Goal: Transaction & Acquisition: Purchase product/service

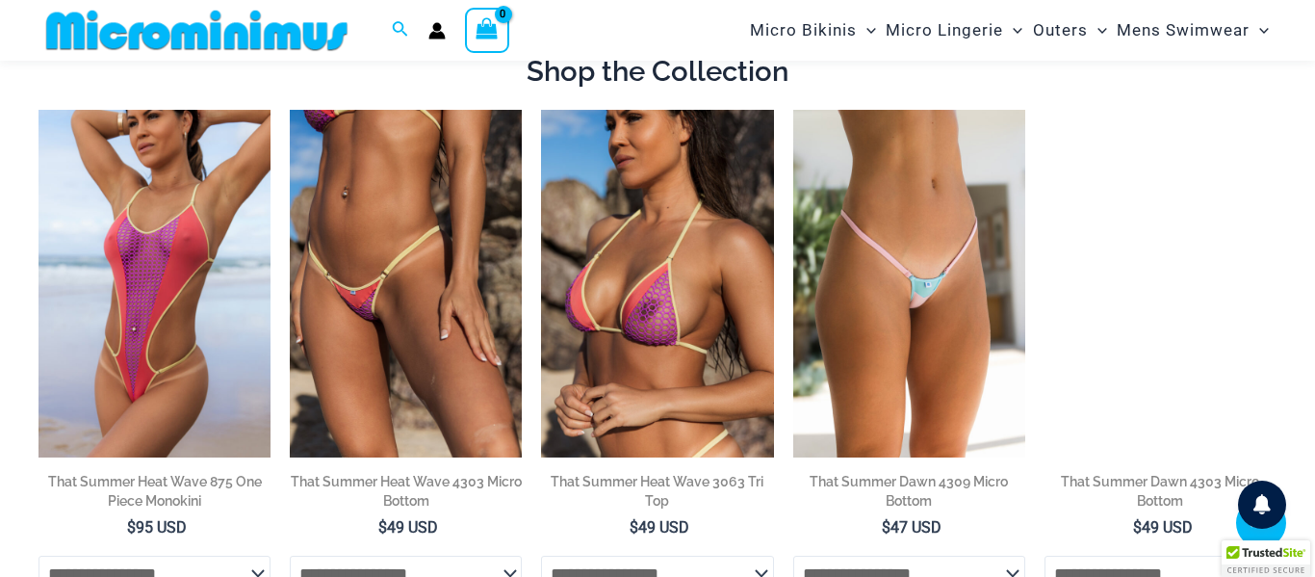
scroll to position [915, 0]
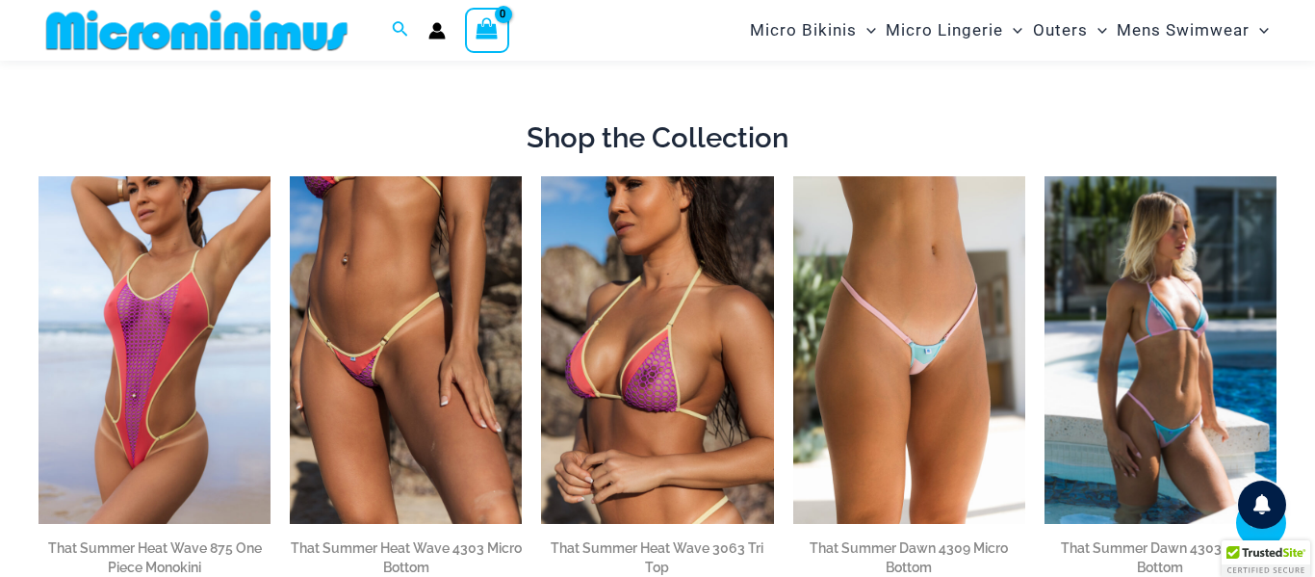
drag, startPoint x: 0, startPoint y: 0, endPoint x: 1262, endPoint y: 275, distance: 1292.0
click at [1262, 275] on html "Skip to content Search for: Search Search No products in the cart. No products …" at bounding box center [657, 131] width 1315 height 2093
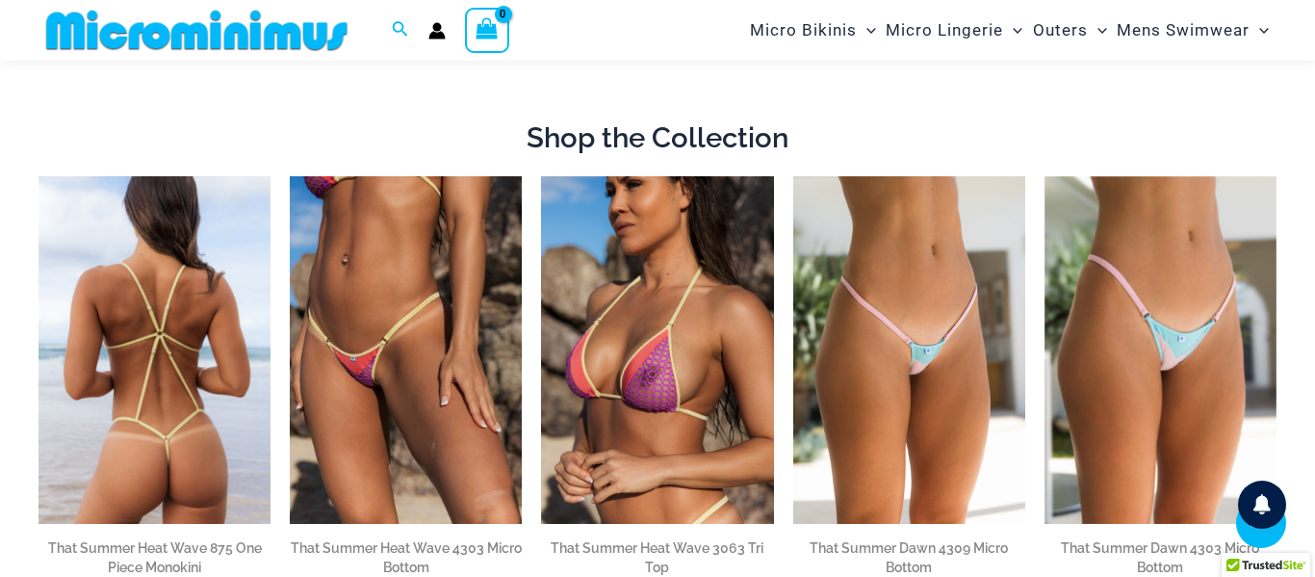
click at [265, 251] on img at bounding box center [155, 350] width 232 height 349
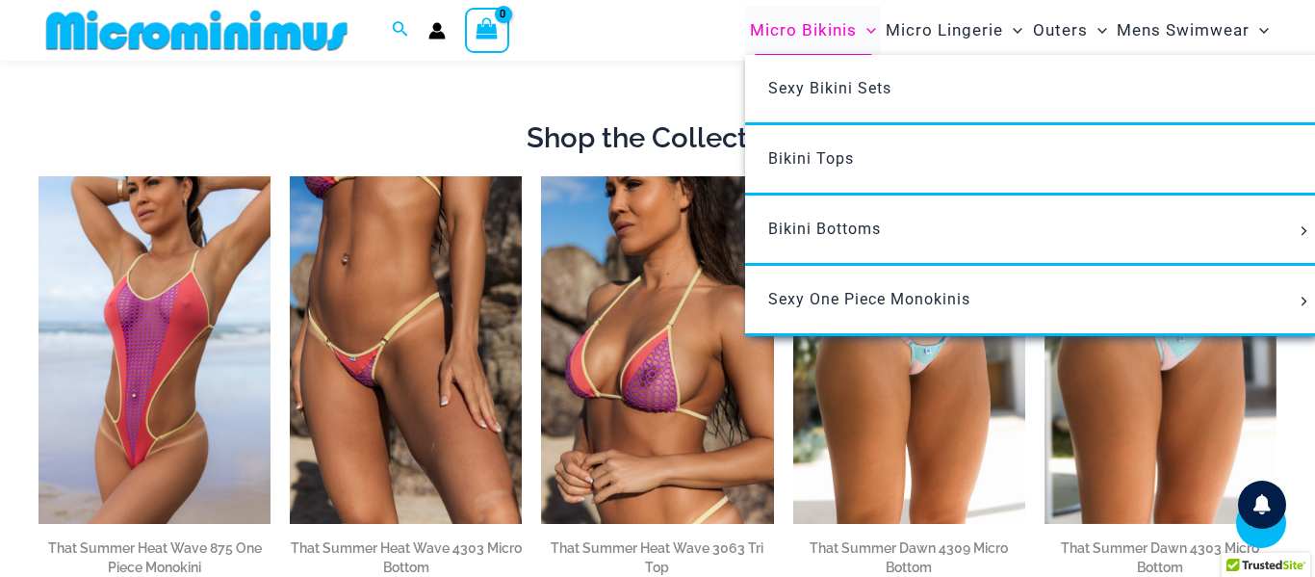
click at [834, 15] on span "Micro Bikinis" at bounding box center [803, 30] width 107 height 49
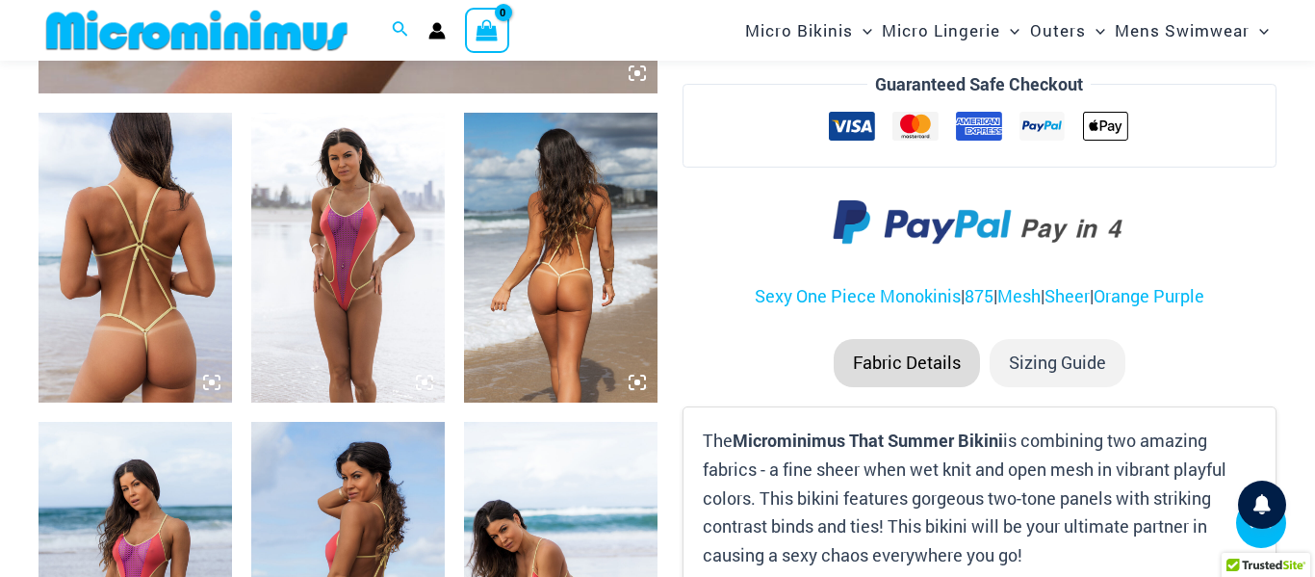
click at [433, 385] on img at bounding box center [348, 258] width 194 height 290
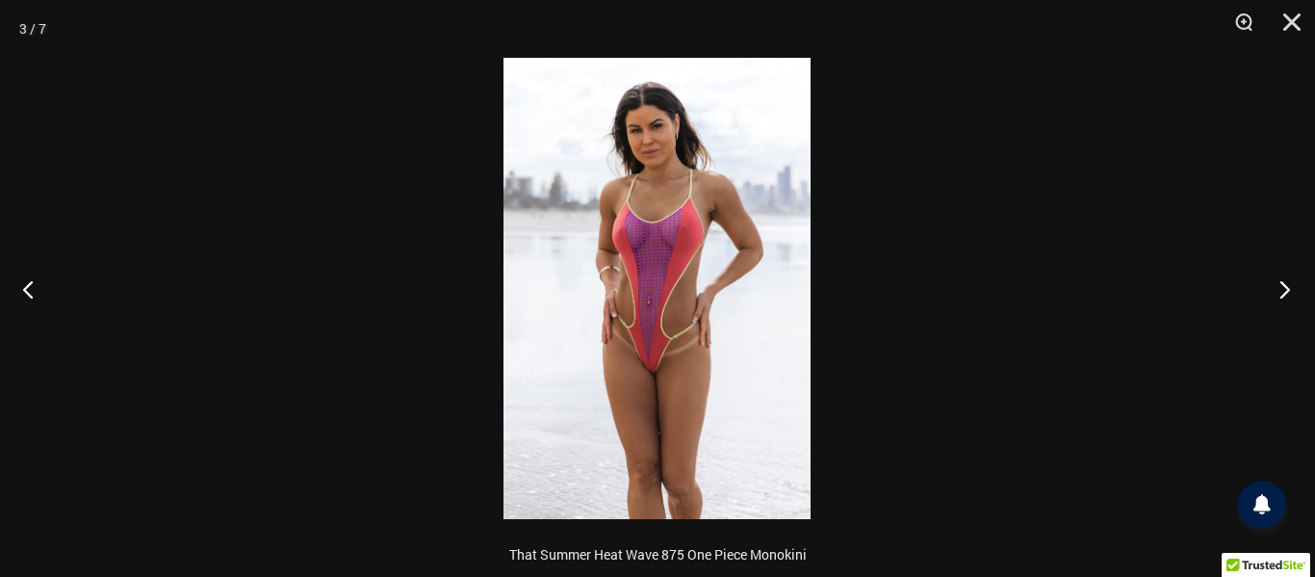
click at [1286, 289] on button "Next" at bounding box center [1279, 289] width 72 height 96
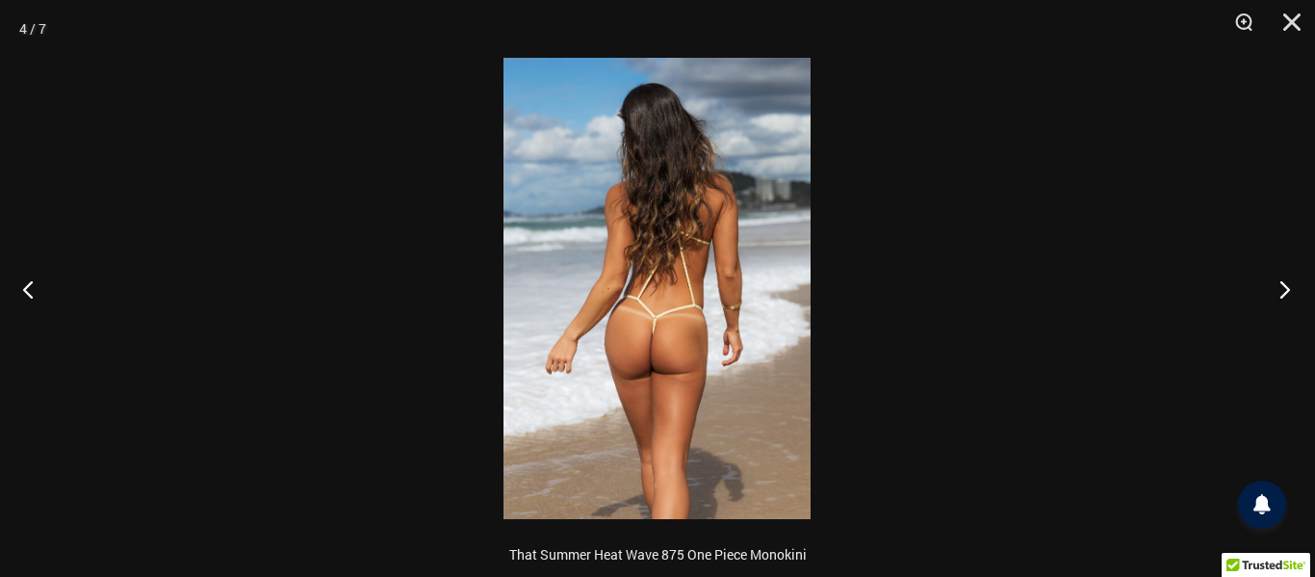
click at [1286, 289] on button "Next" at bounding box center [1279, 289] width 72 height 96
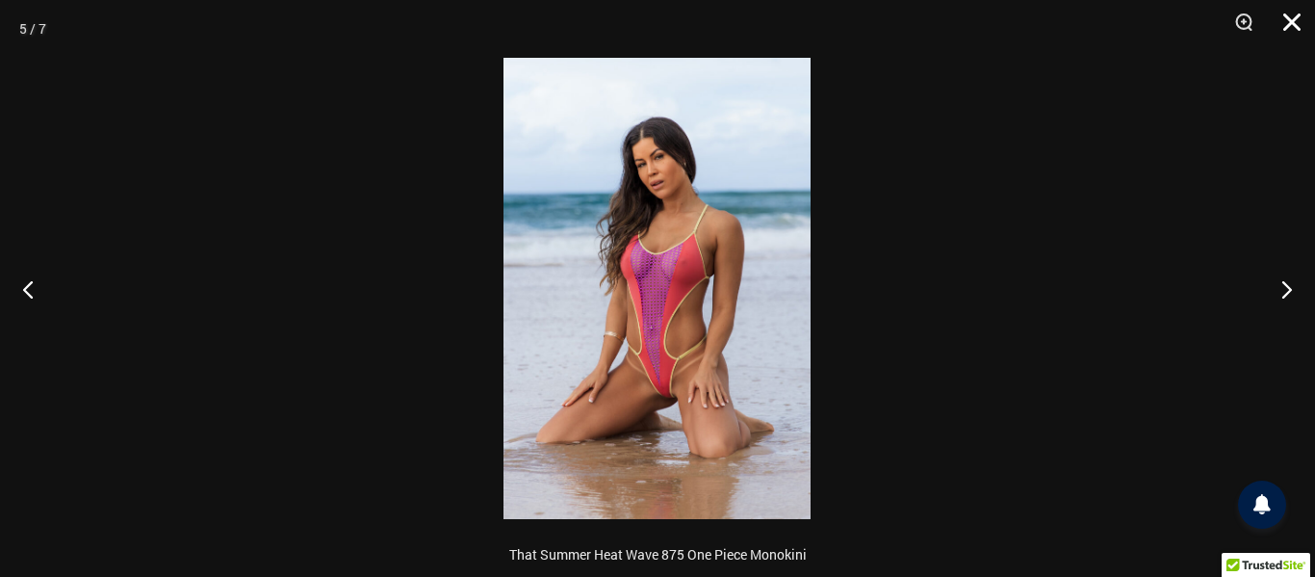
click at [1301, 21] on button "Close" at bounding box center [1285, 29] width 48 height 58
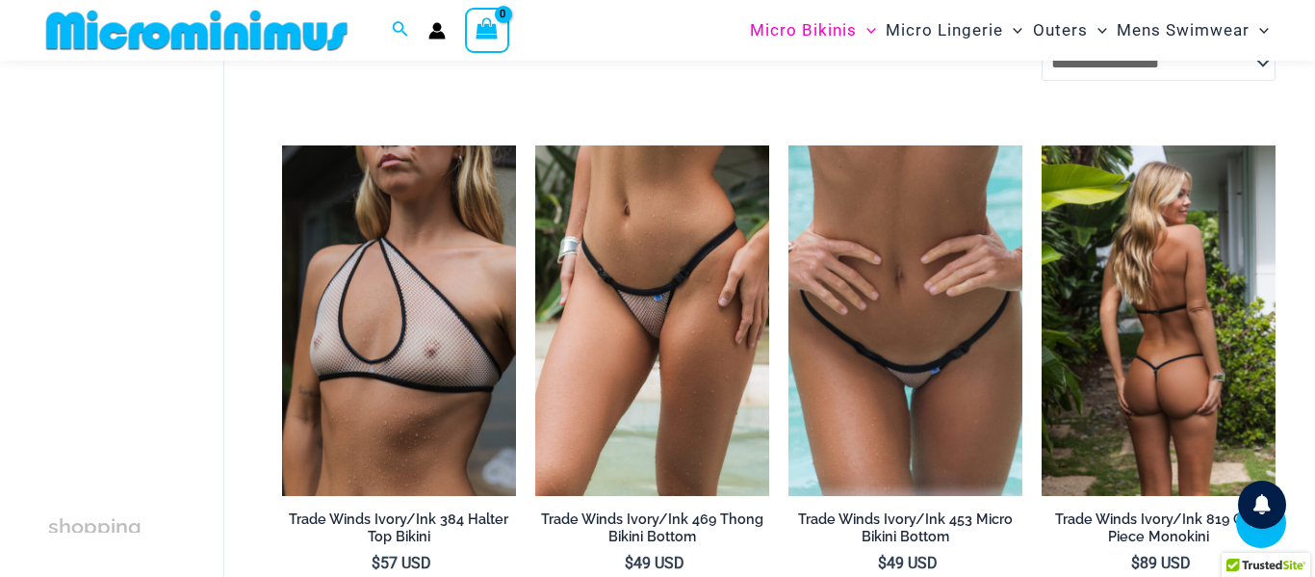
scroll to position [2803, 0]
click at [1192, 349] on img at bounding box center [1159, 320] width 234 height 351
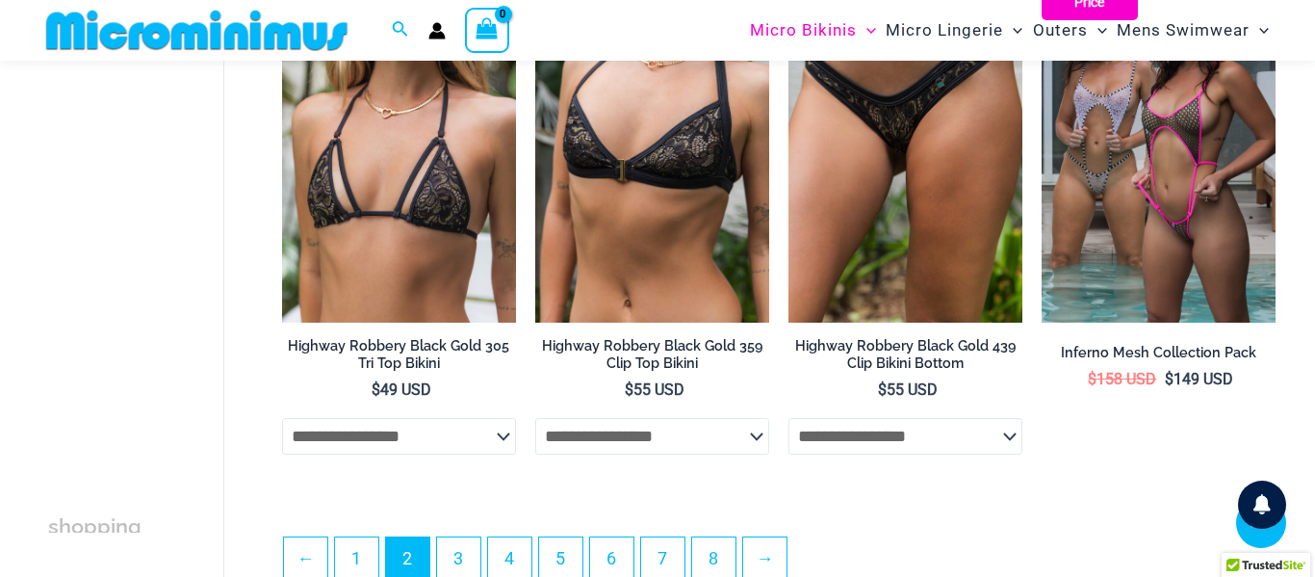
scroll to position [4186, 0]
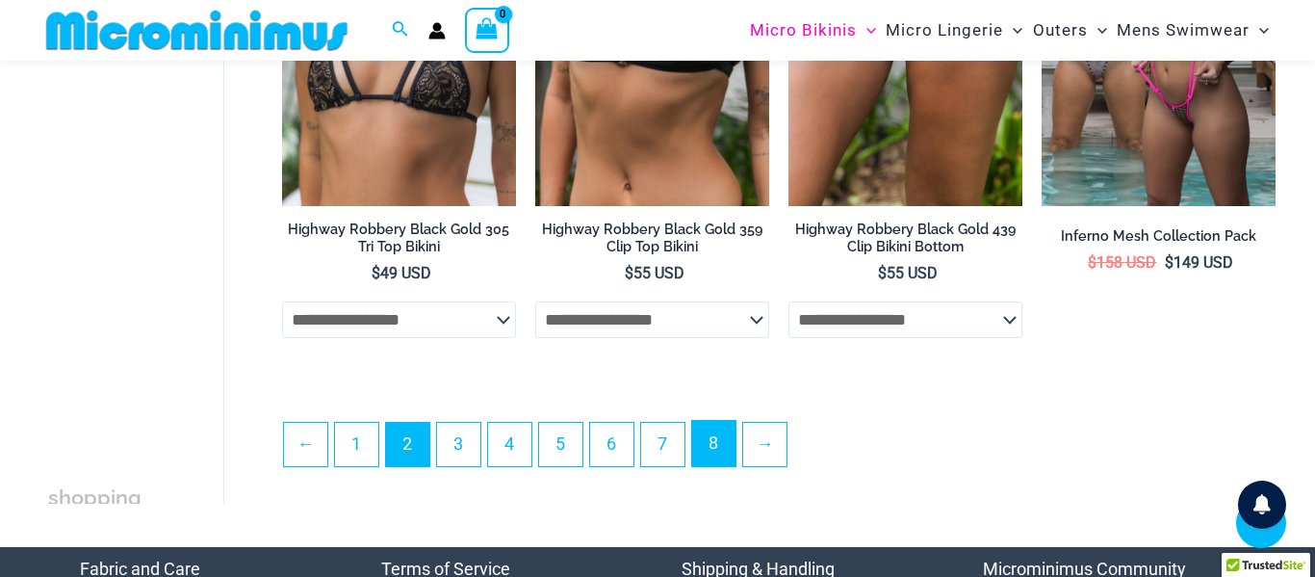
click at [713, 465] on link "8" at bounding box center [713, 443] width 43 height 45
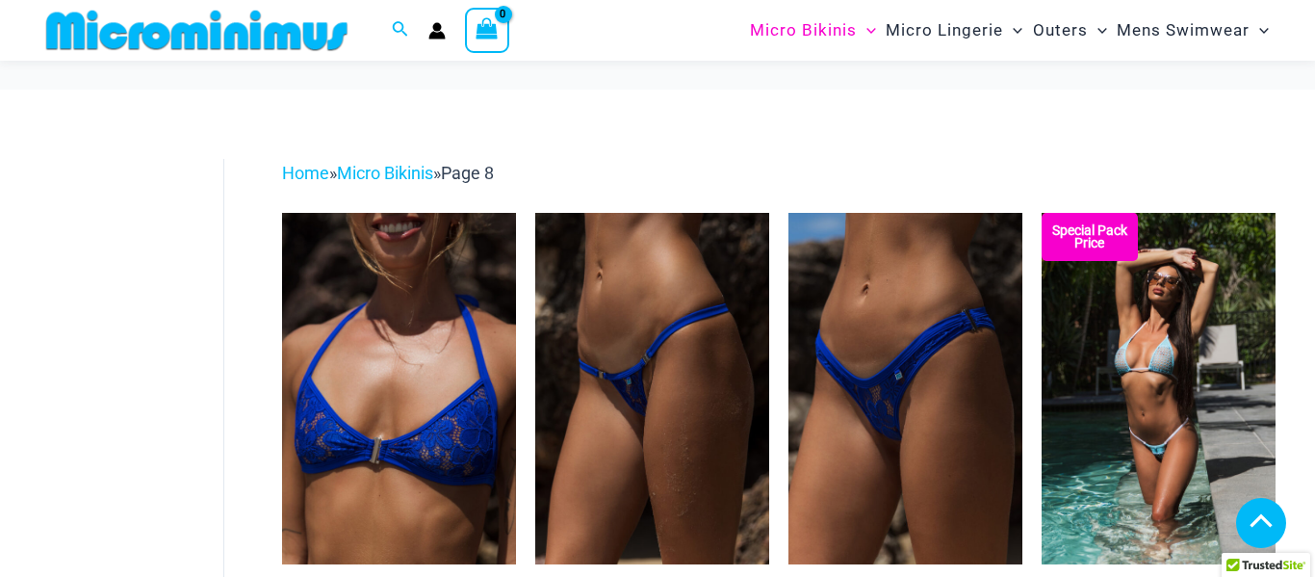
scroll to position [3178, 0]
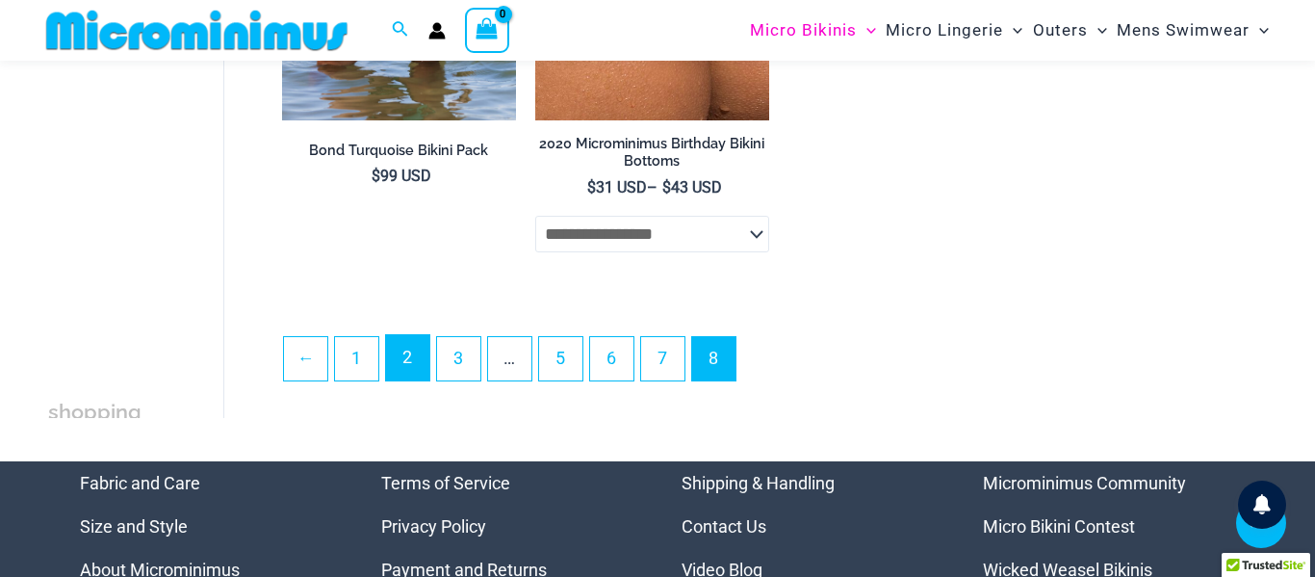
click at [418, 376] on link "2" at bounding box center [407, 357] width 43 height 45
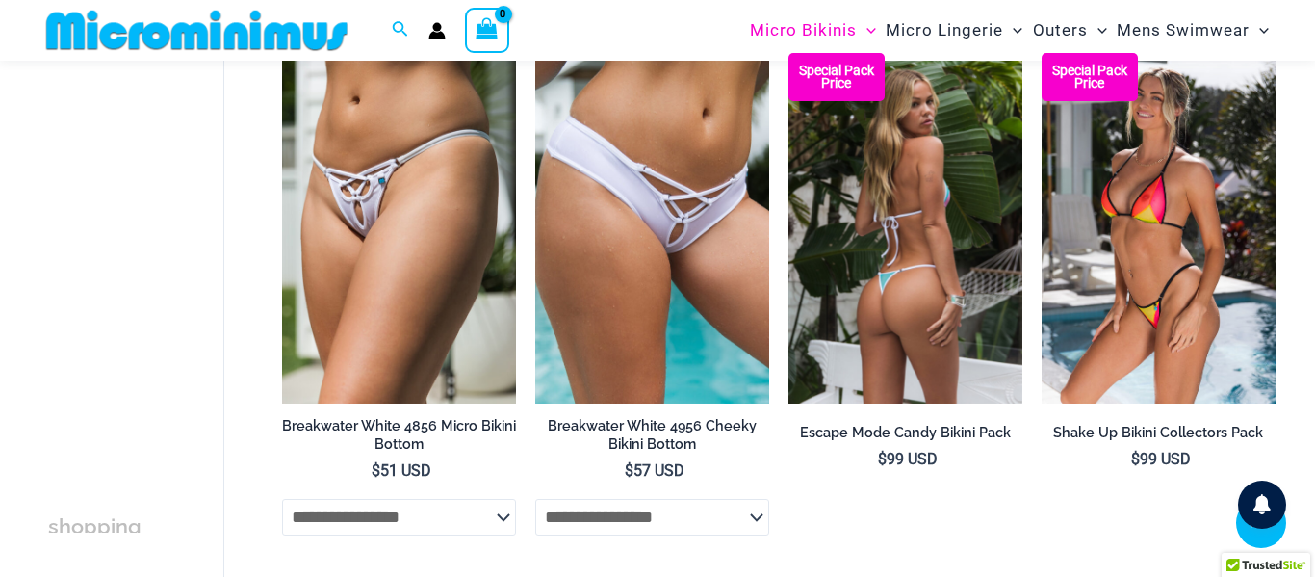
click at [800, 151] on img at bounding box center [906, 228] width 234 height 351
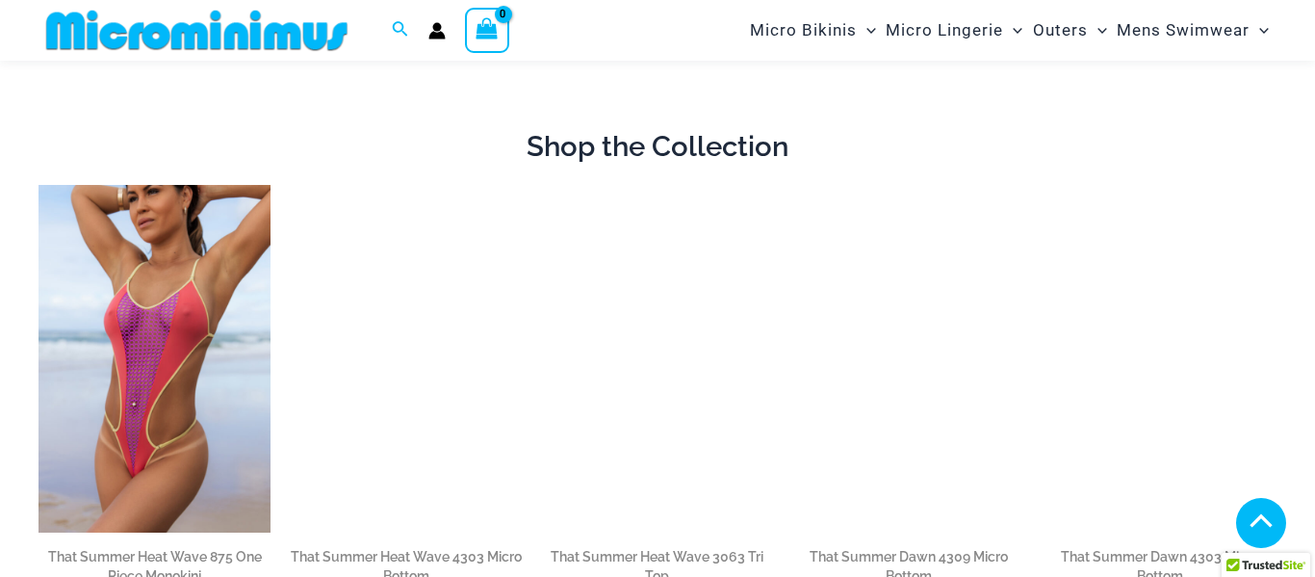
scroll to position [915, 0]
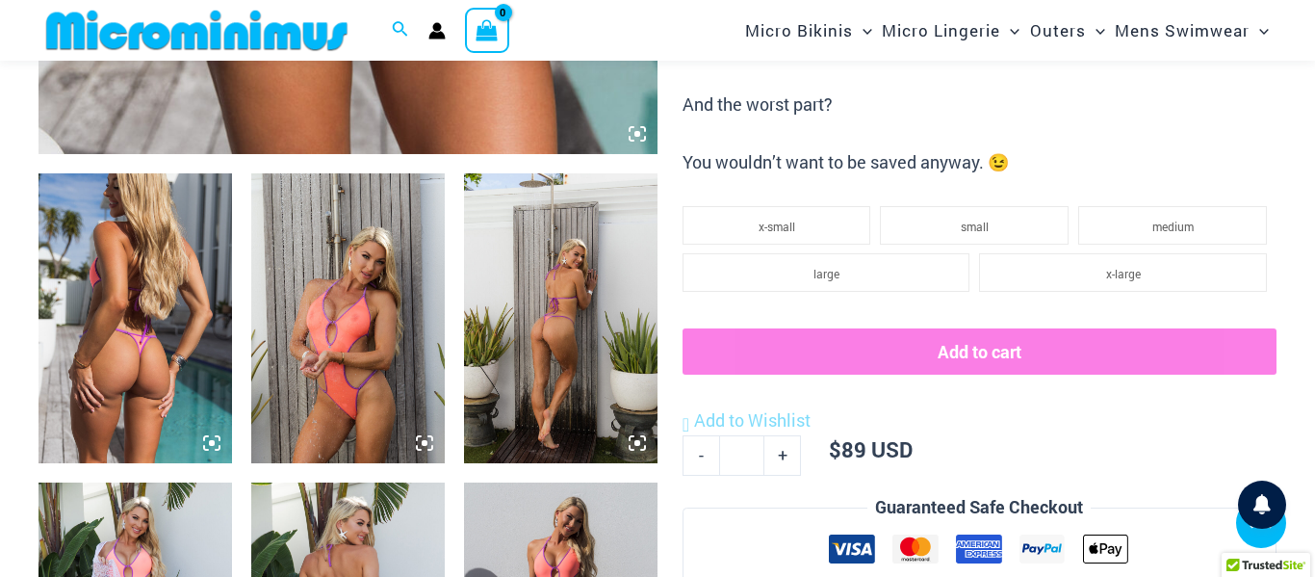
scroll to position [962, 0]
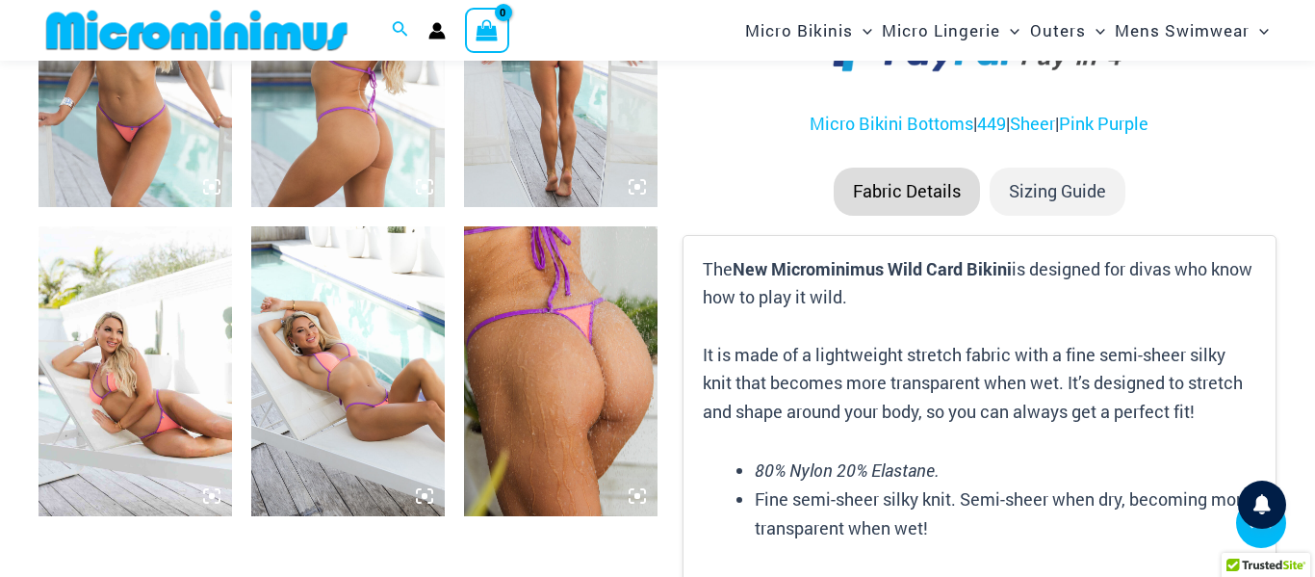
scroll to position [1520, 0]
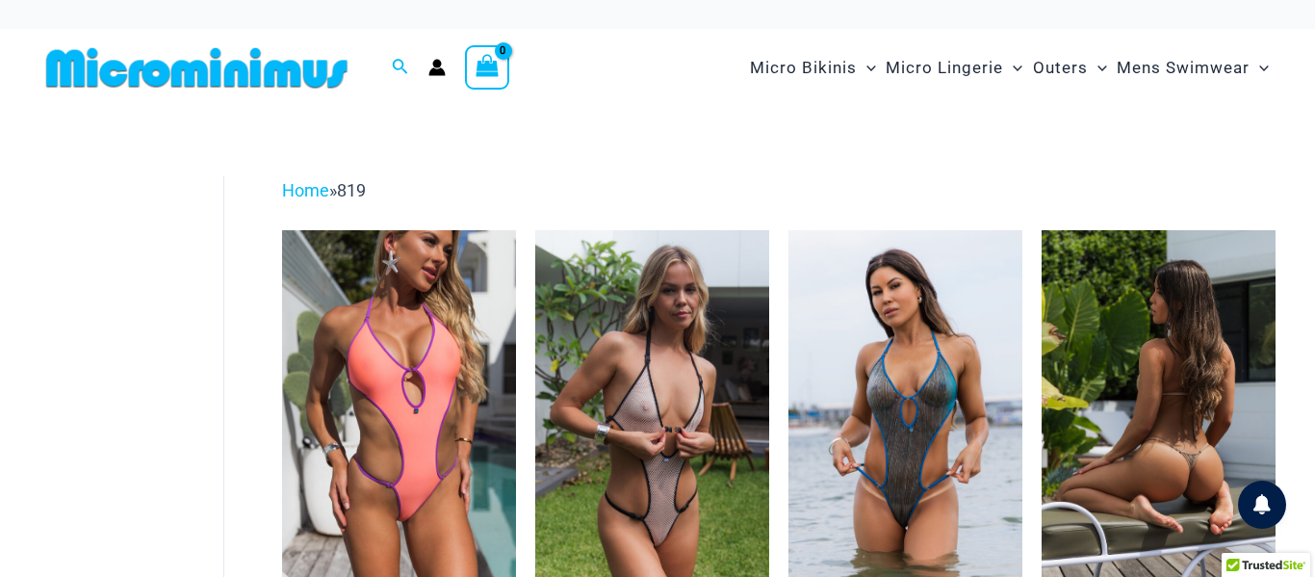
click at [1115, 328] on img at bounding box center [1159, 405] width 234 height 351
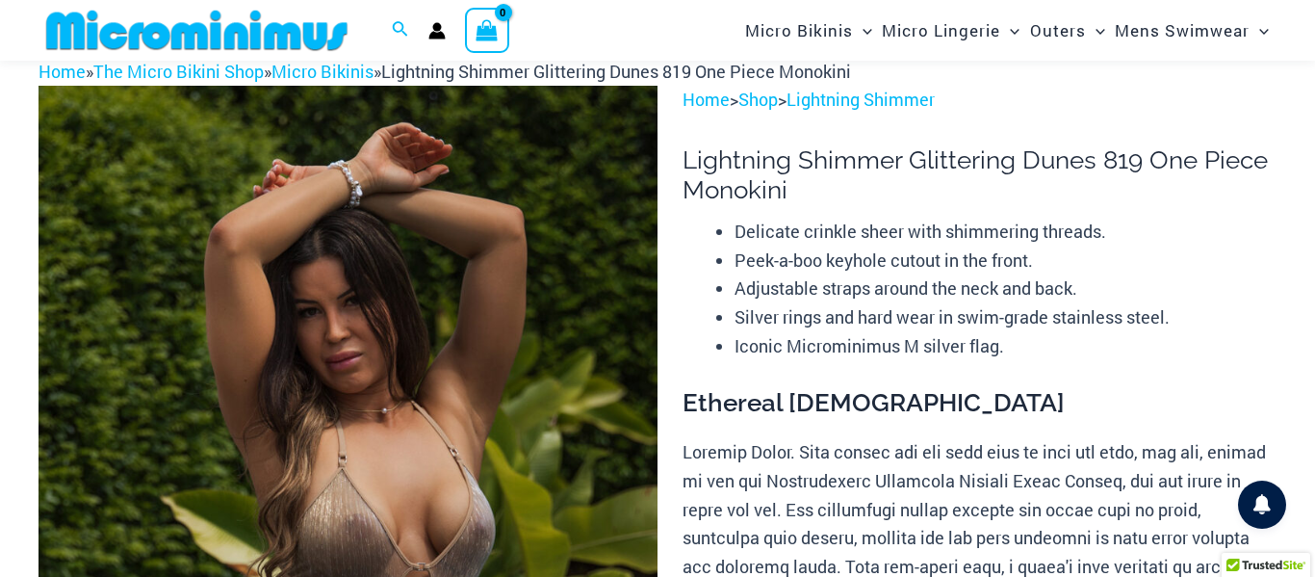
scroll to position [64, 0]
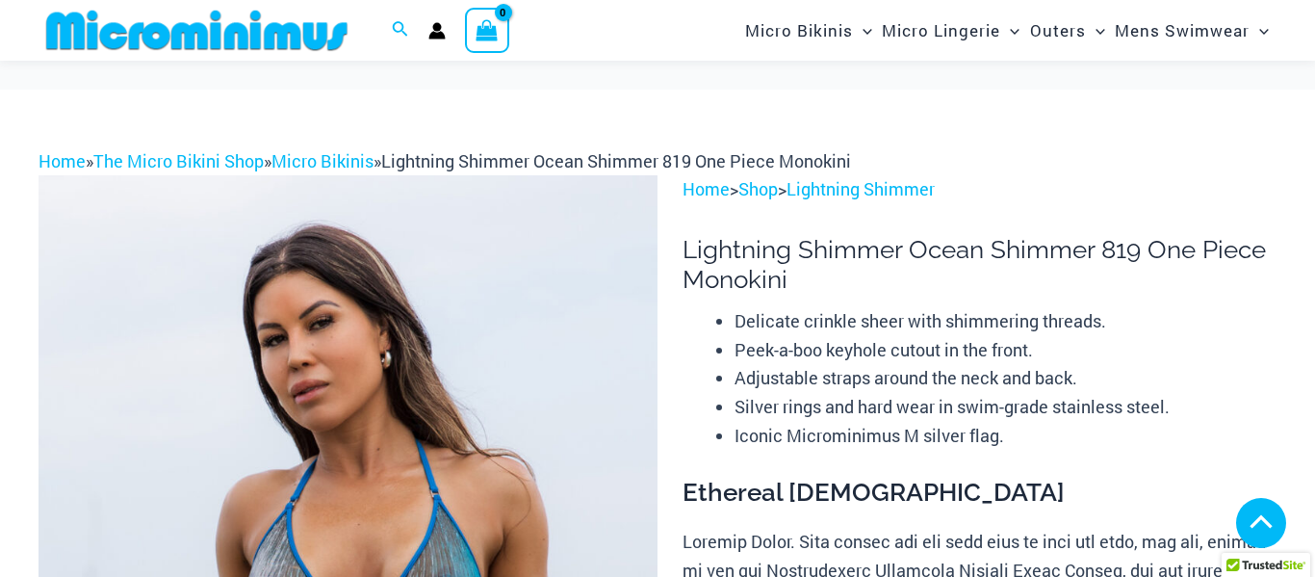
scroll to position [2244, 0]
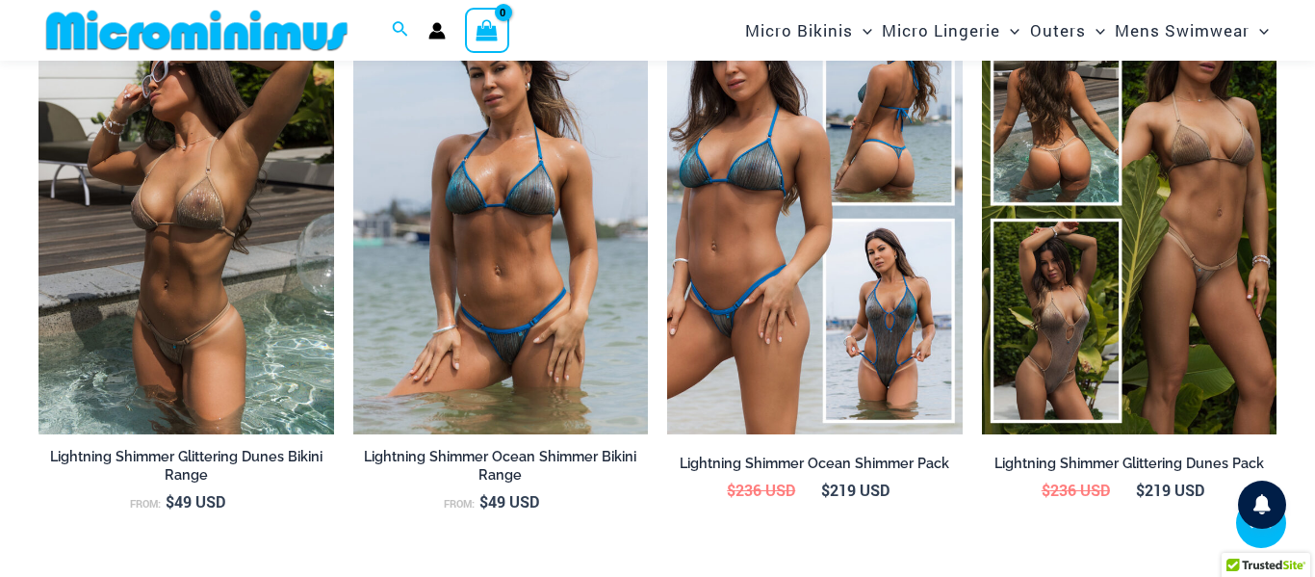
drag, startPoint x: 0, startPoint y: 0, endPoint x: 1314, endPoint y: 251, distance: 1338.1
